Goal: Information Seeking & Learning: Find contact information

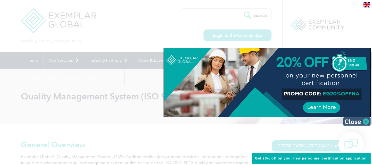
click at [366, 121] on img at bounding box center [357, 121] width 28 height 8
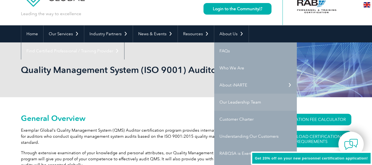
scroll to position [55, 0]
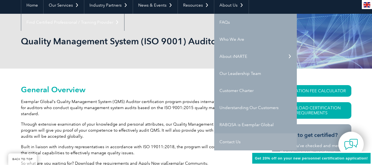
click at [230, 138] on link "Contact Us" at bounding box center [255, 141] width 83 height 17
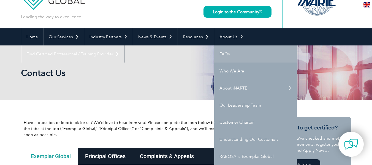
scroll to position [55, 0]
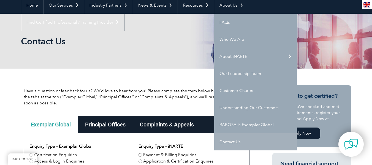
click at [234, 139] on link "Contact Us" at bounding box center [255, 141] width 83 height 17
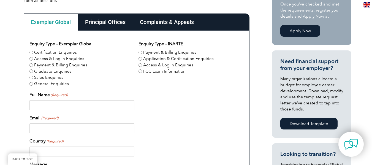
scroll to position [158, 0]
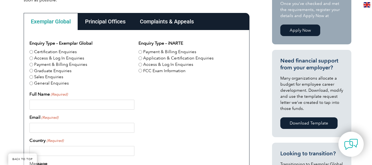
click at [103, 18] on div "Principal Offices" at bounding box center [105, 21] width 55 height 17
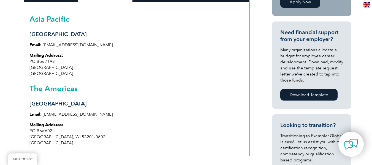
scroll to position [103, 0]
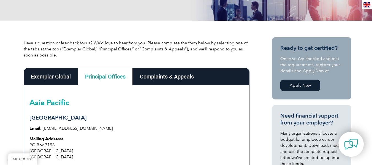
click at [49, 77] on div "Exemplar Global" at bounding box center [51, 76] width 54 height 17
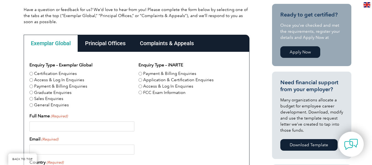
scroll to position [130, 0]
